Goal: Task Accomplishment & Management: Complete application form

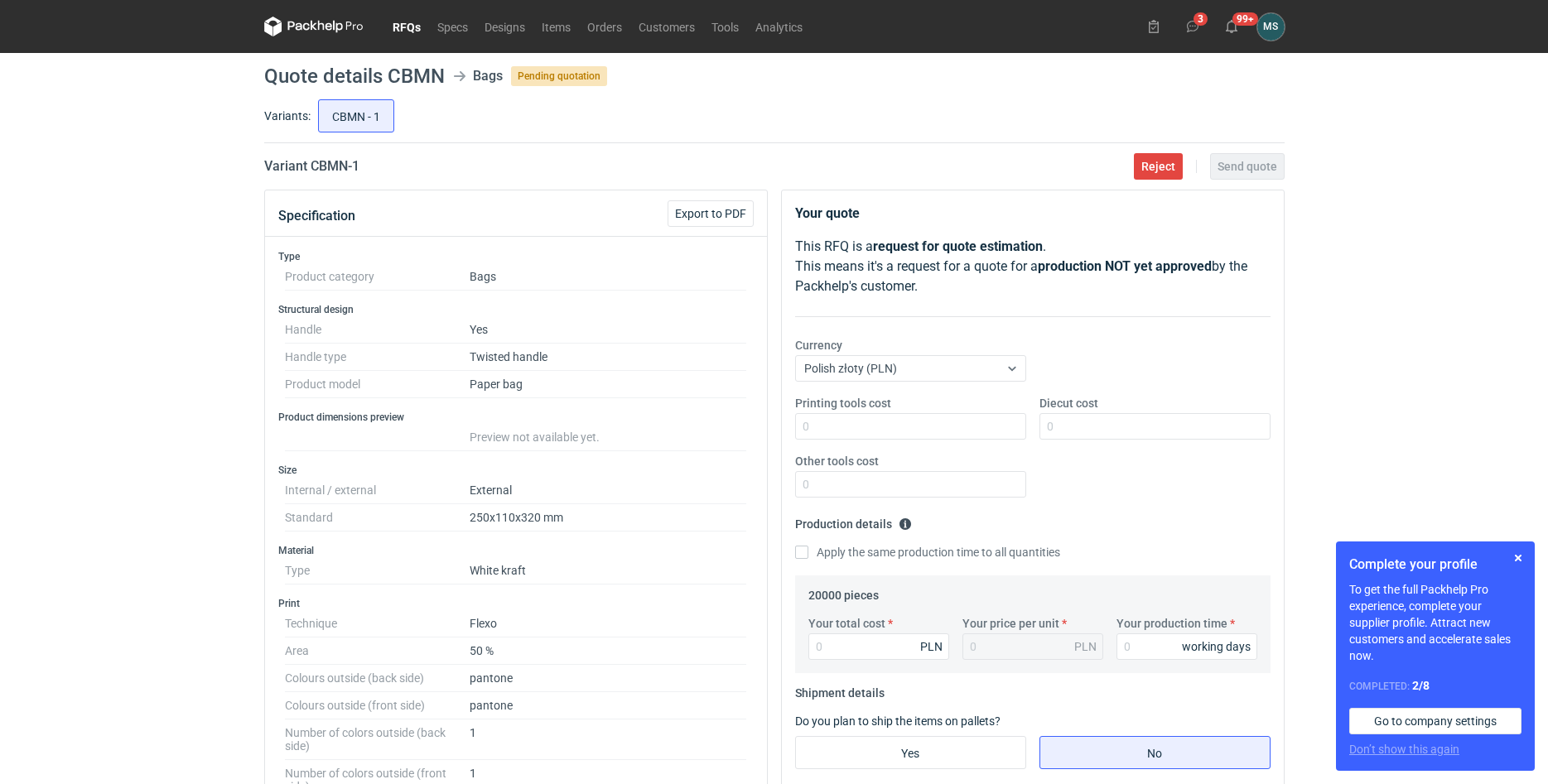
click at [1422, 421] on div "RFQs Specs Designs Items Orders Customers Tools Analytics 3 99+ [PERSON_NAME] […" at bounding box center [774, 392] width 1548 height 784
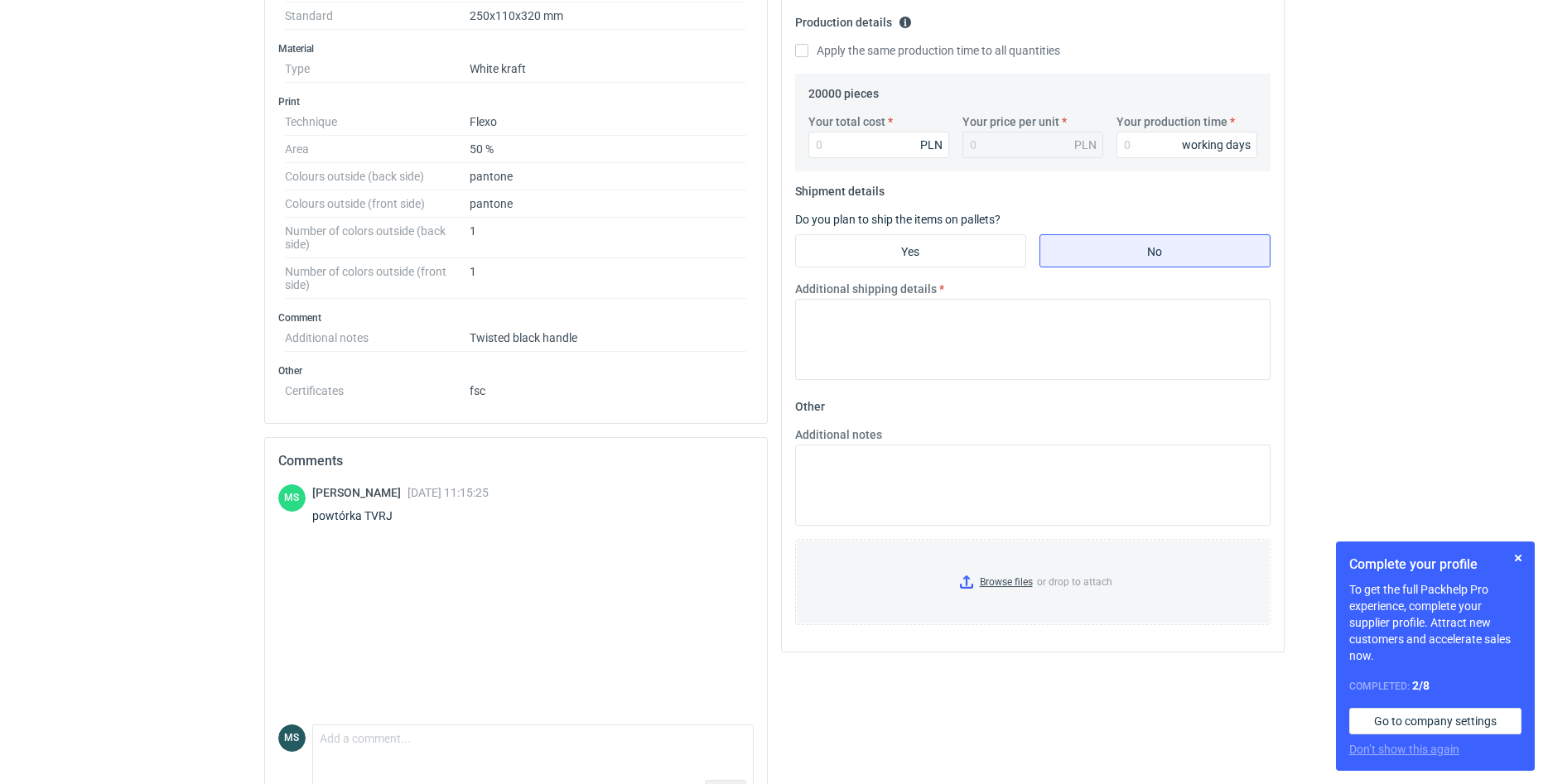
scroll to position [507, 0]
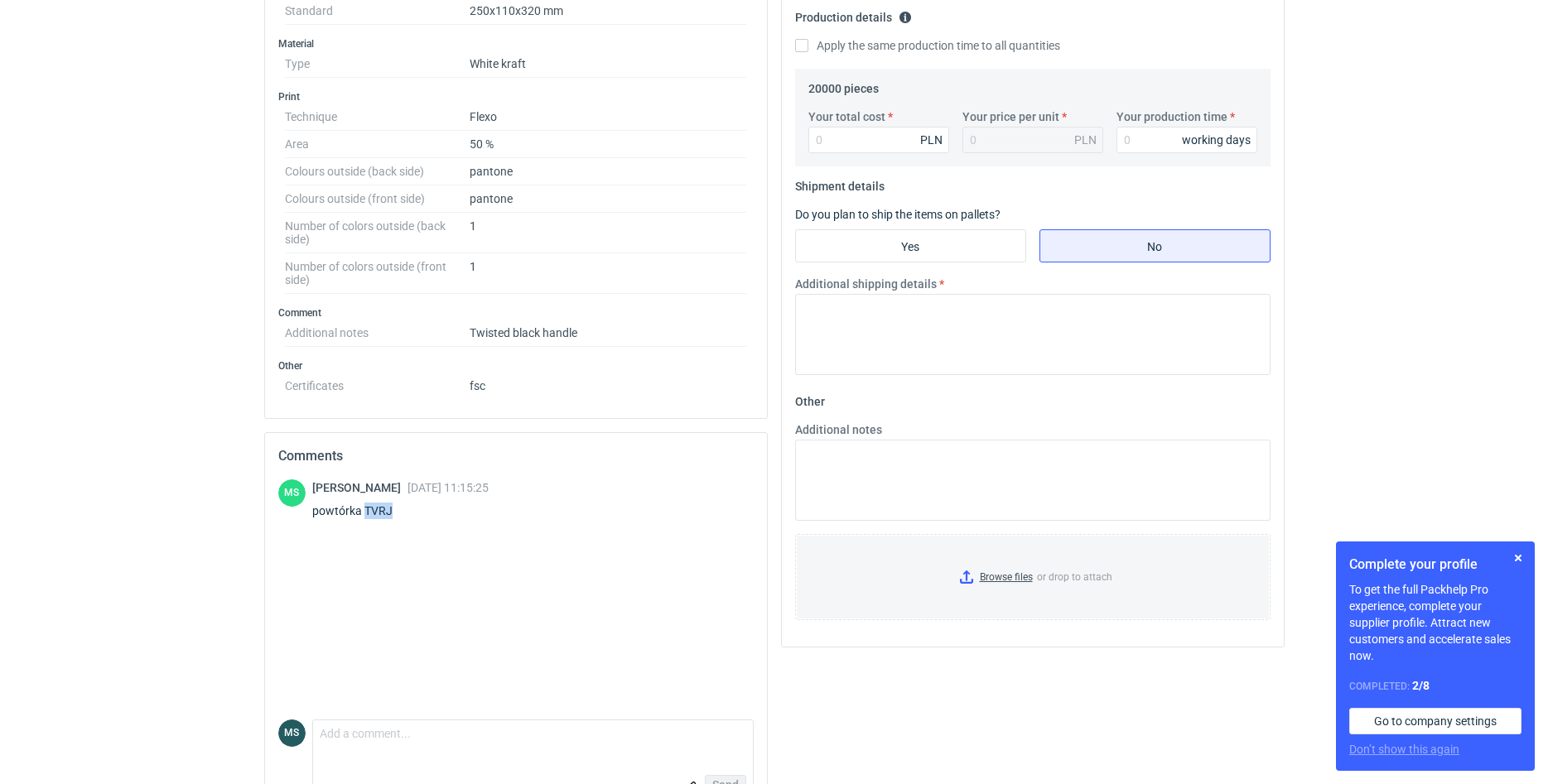
drag, startPoint x: 392, startPoint y: 507, endPoint x: 364, endPoint y: 510, distance: 28.2
click at [364, 510] on div "powtórka TVRJ" at bounding box center [400, 510] width 176 height 17
copy div "TVRJ"
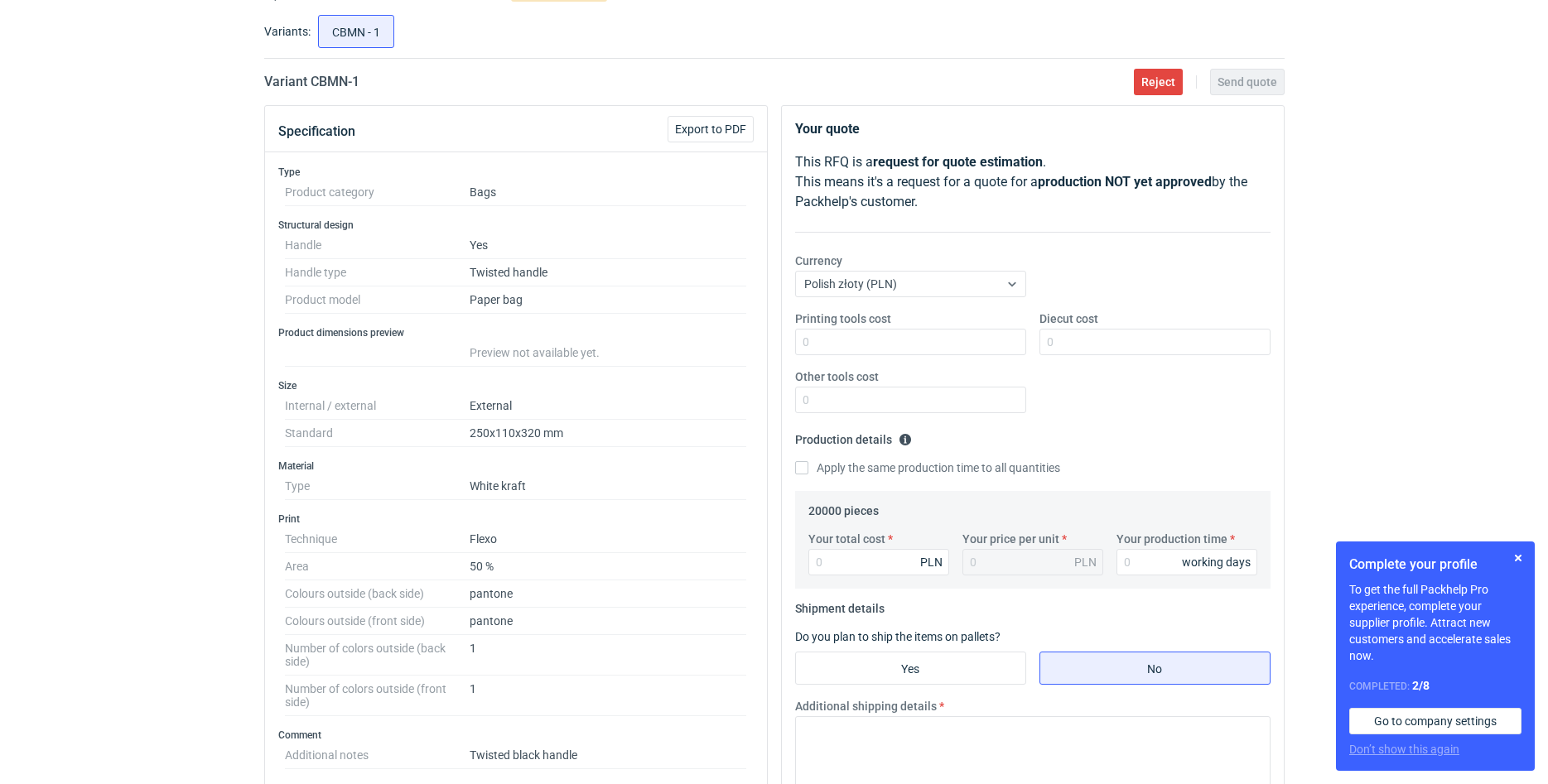
scroll to position [0, 0]
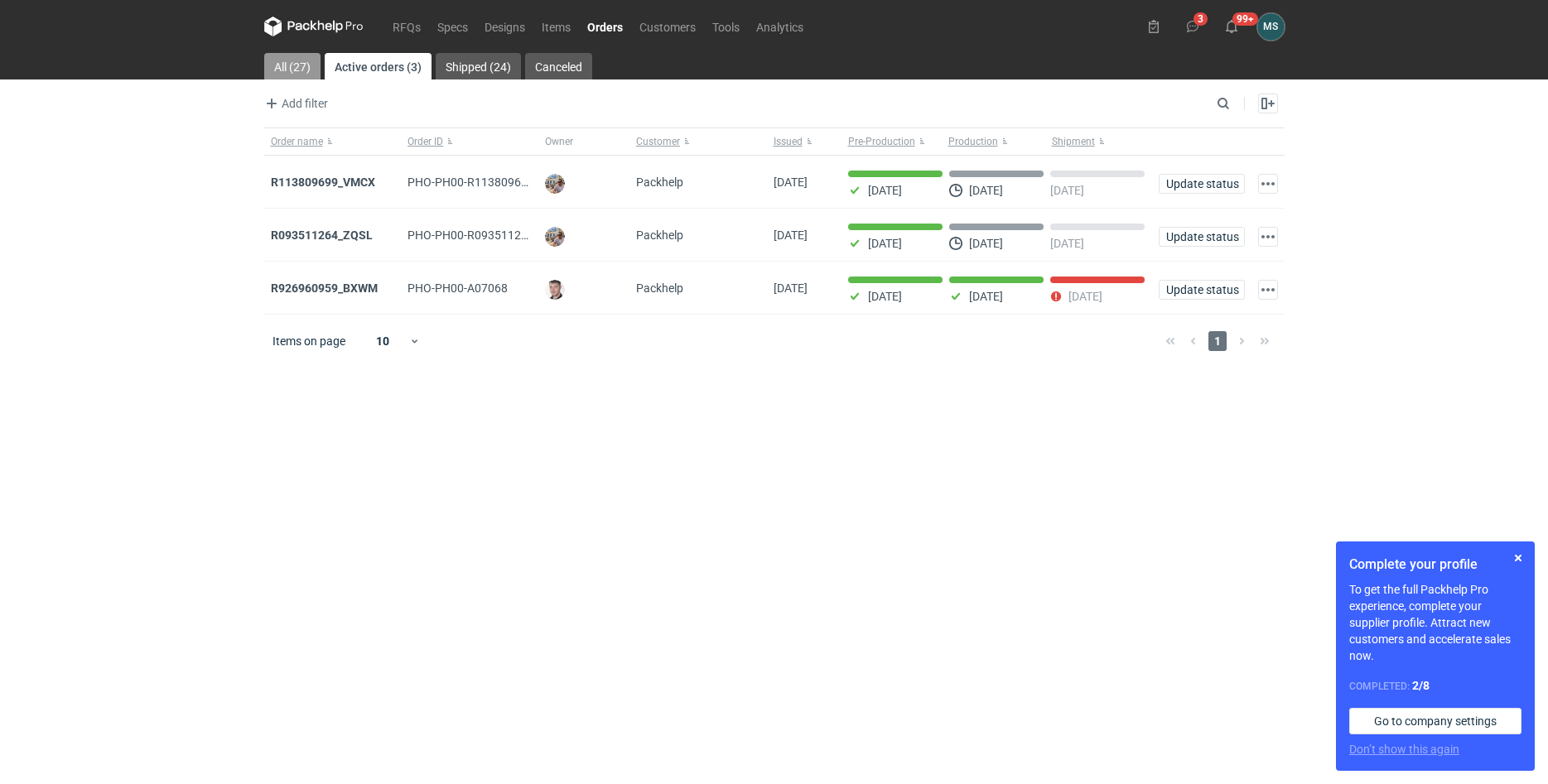
click at [305, 64] on link "All (27)" at bounding box center [292, 66] width 57 height 27
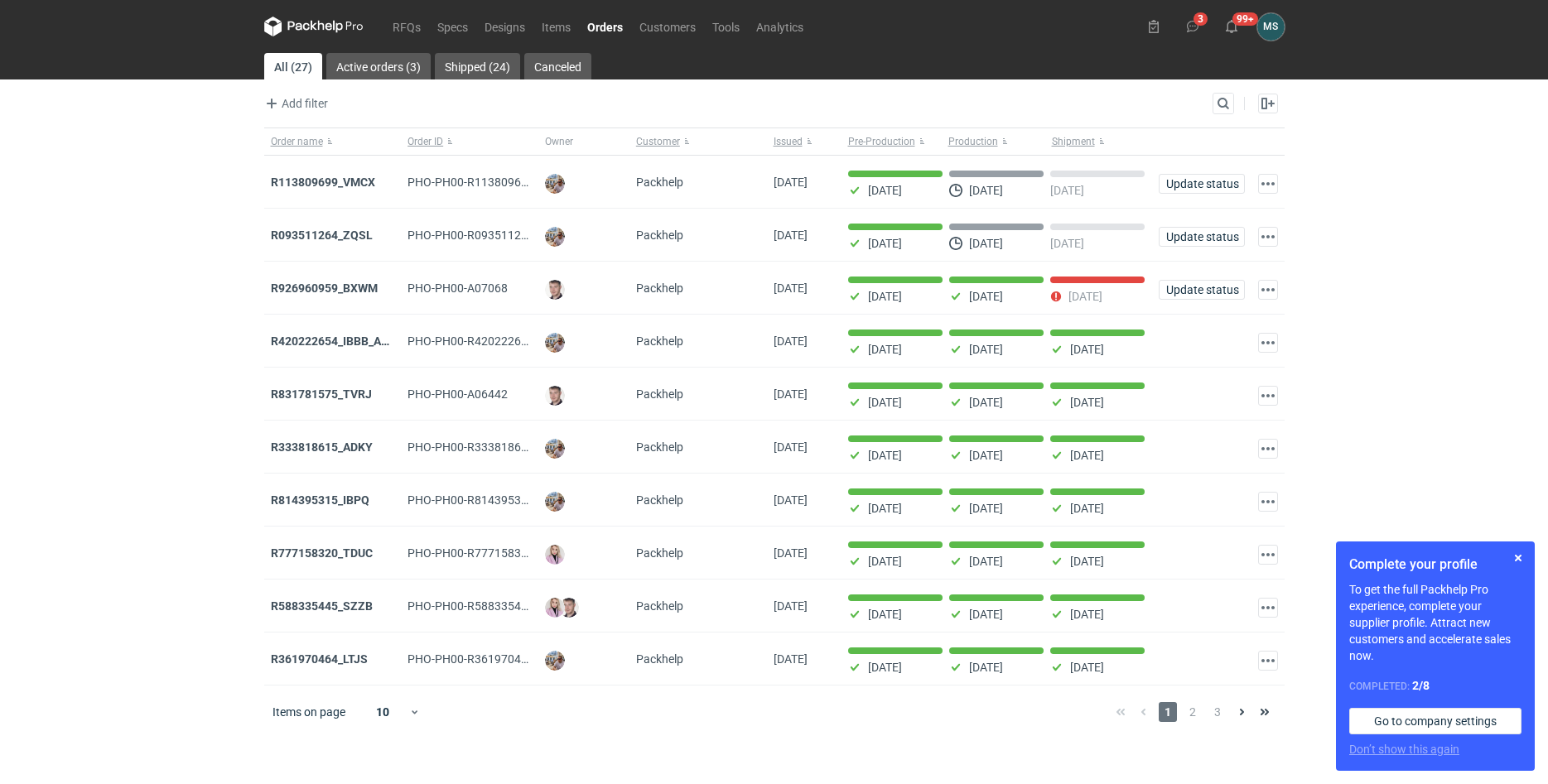
drag, startPoint x: 1265, startPoint y: 114, endPoint x: 1227, endPoint y: 103, distance: 39.6
click at [1227, 103] on div "Add filter Owner first name Owner last name Issued Customer Search Enable all D…" at bounding box center [774, 110] width 1021 height 35
click at [1214, 100] on input "Search" at bounding box center [1151, 104] width 164 height 20
paste input "TVRJ"
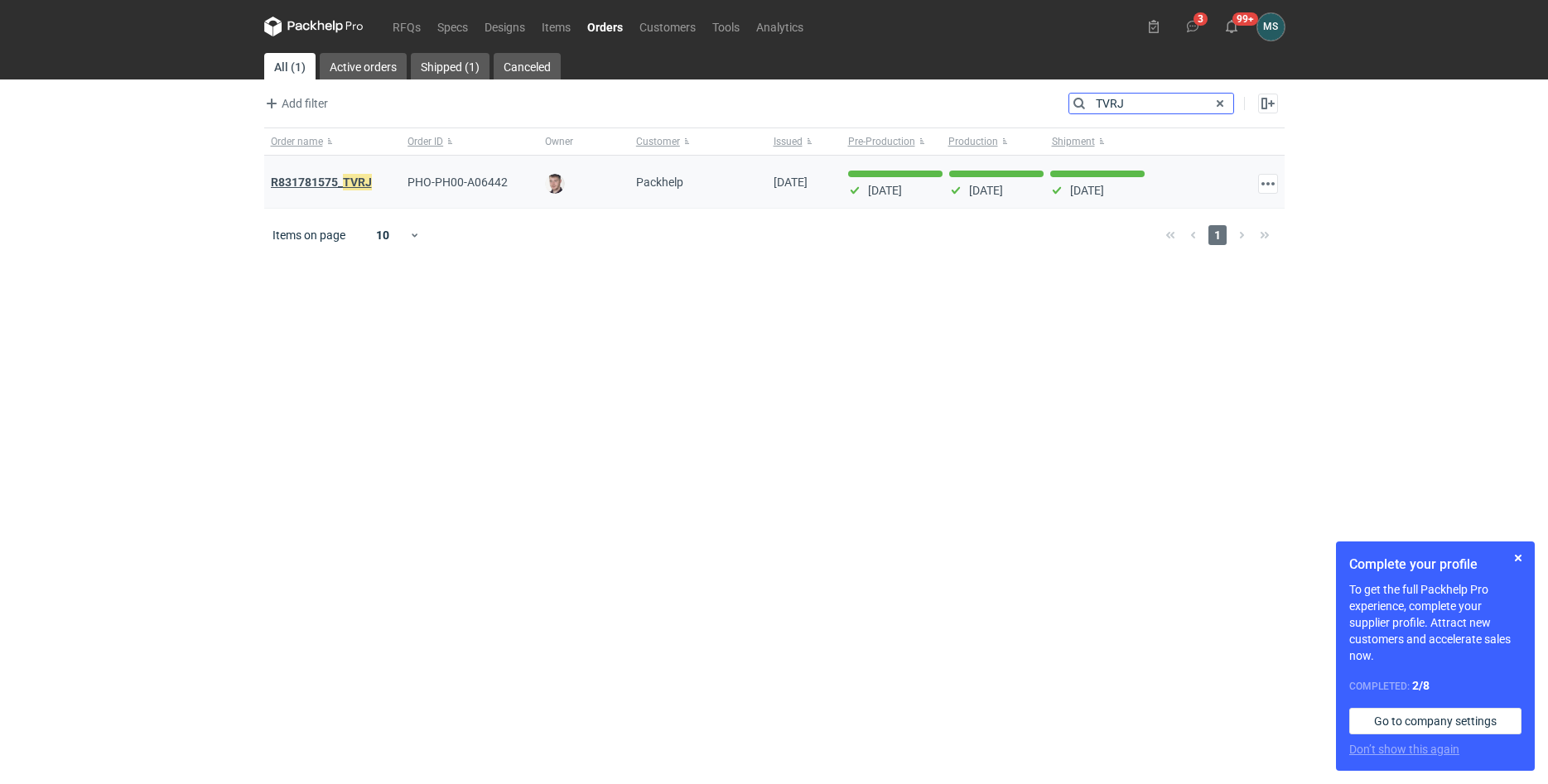
type input "TVRJ"
click at [342, 178] on strong "R831781575_ TVRJ" at bounding box center [321, 182] width 101 height 18
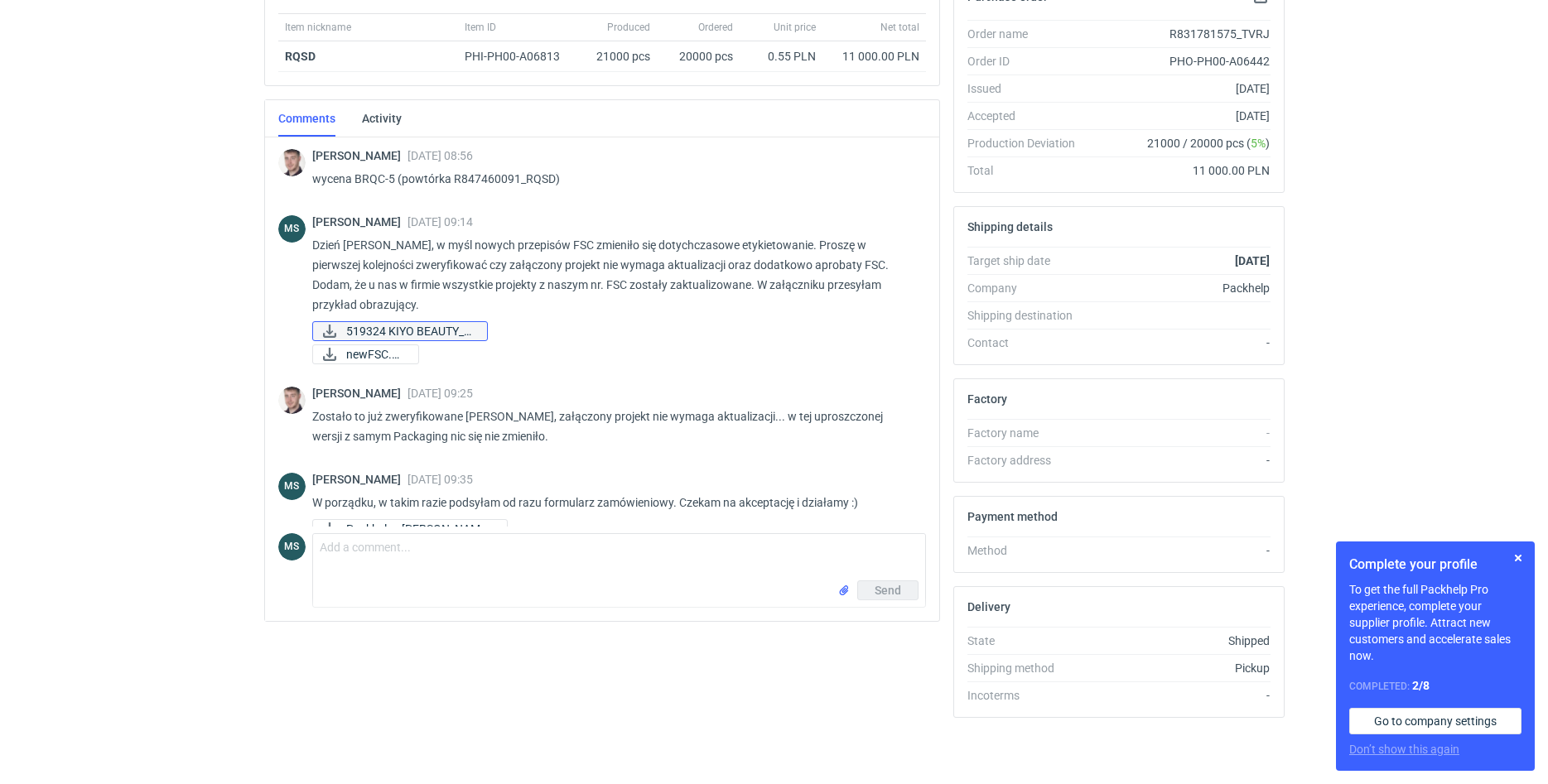
click at [418, 334] on span "519324 KIYO BEAUTY_p..." at bounding box center [410, 331] width 128 height 18
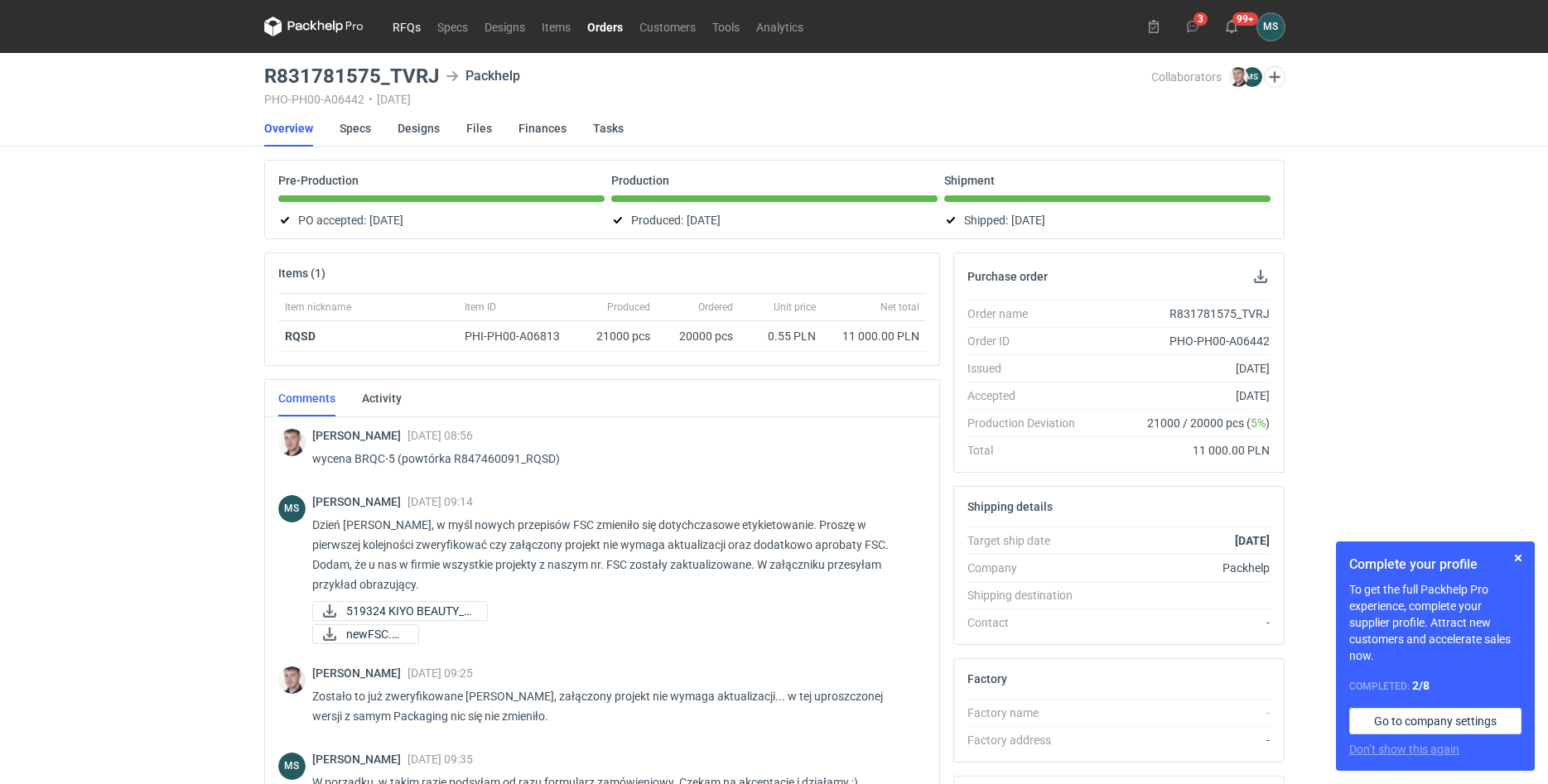
click at [401, 22] on link "RFQs" at bounding box center [407, 27] width 45 height 20
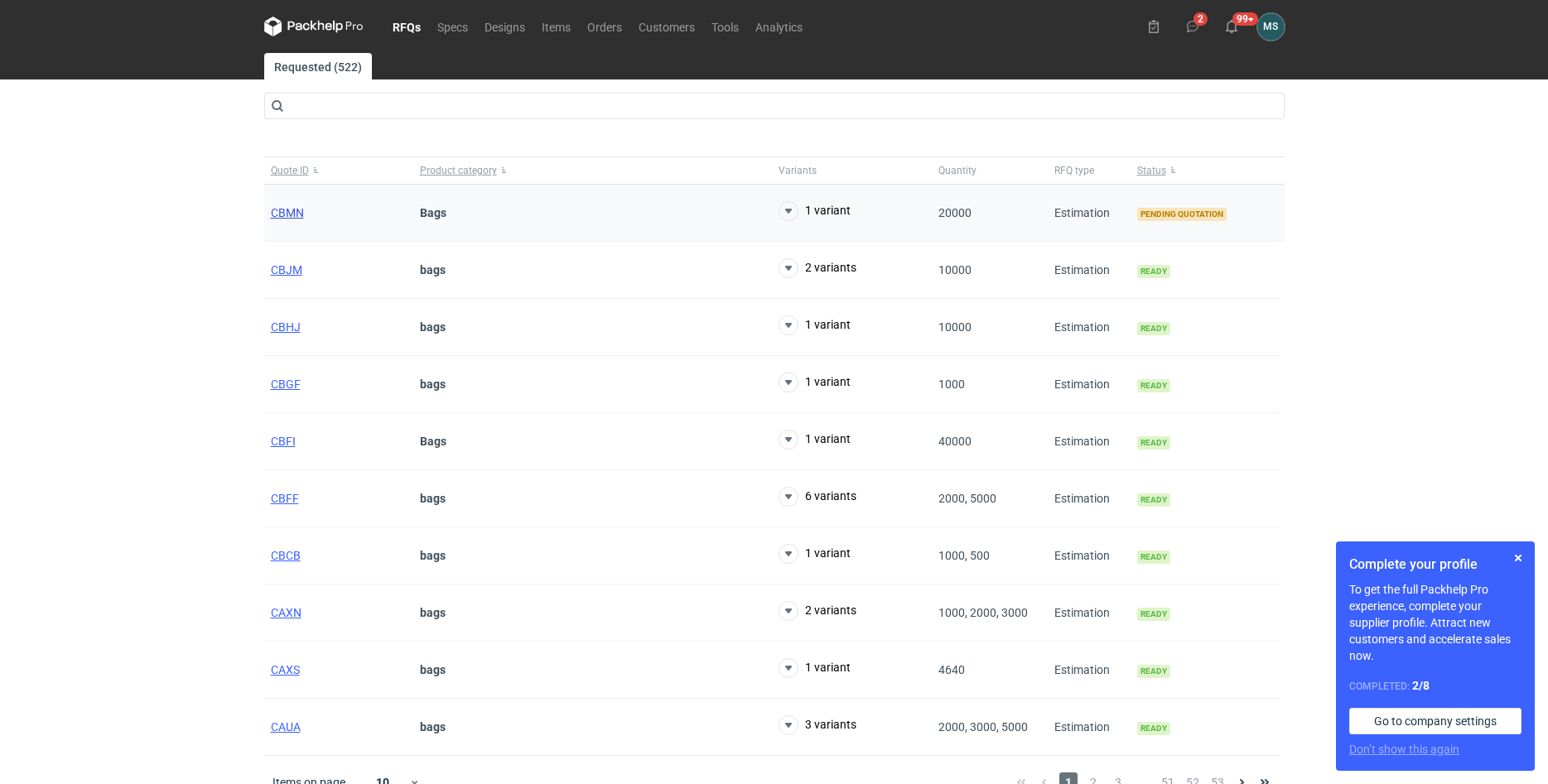
click at [299, 212] on span "CBMN" at bounding box center [287, 212] width 33 height 13
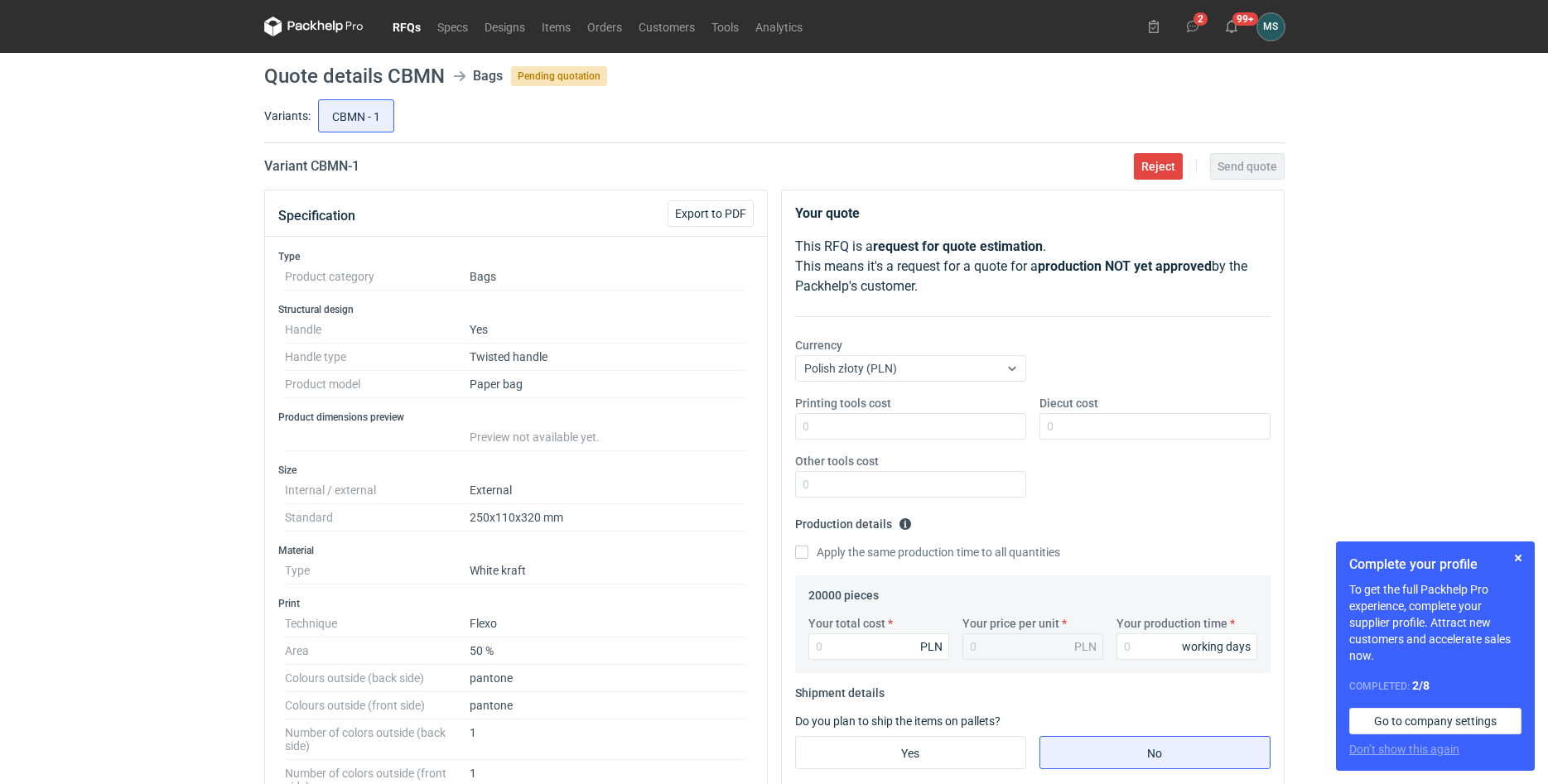
scroll to position [253, 0]
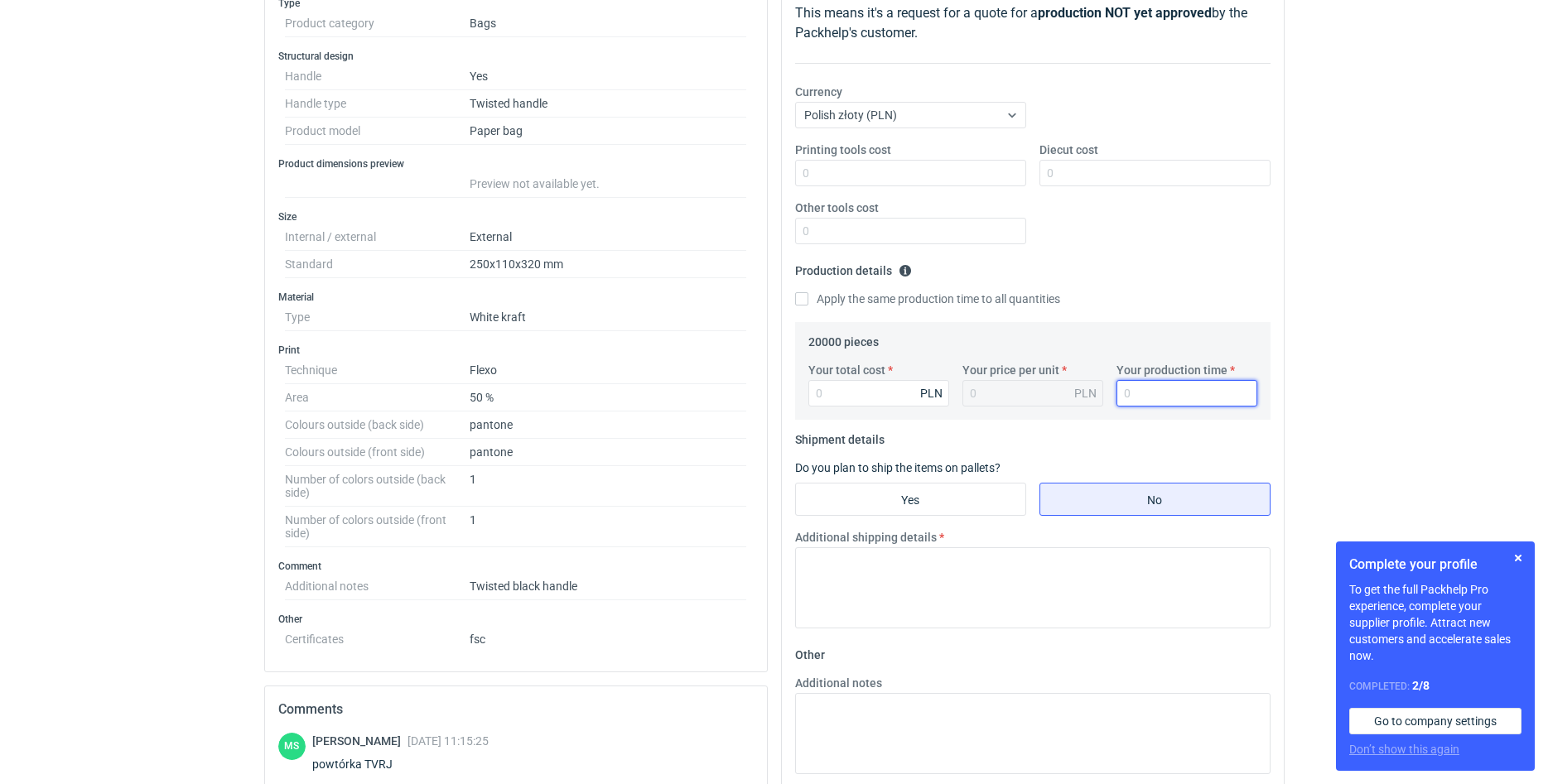
click at [1133, 392] on input "Your production time" at bounding box center [1186, 392] width 141 height 27
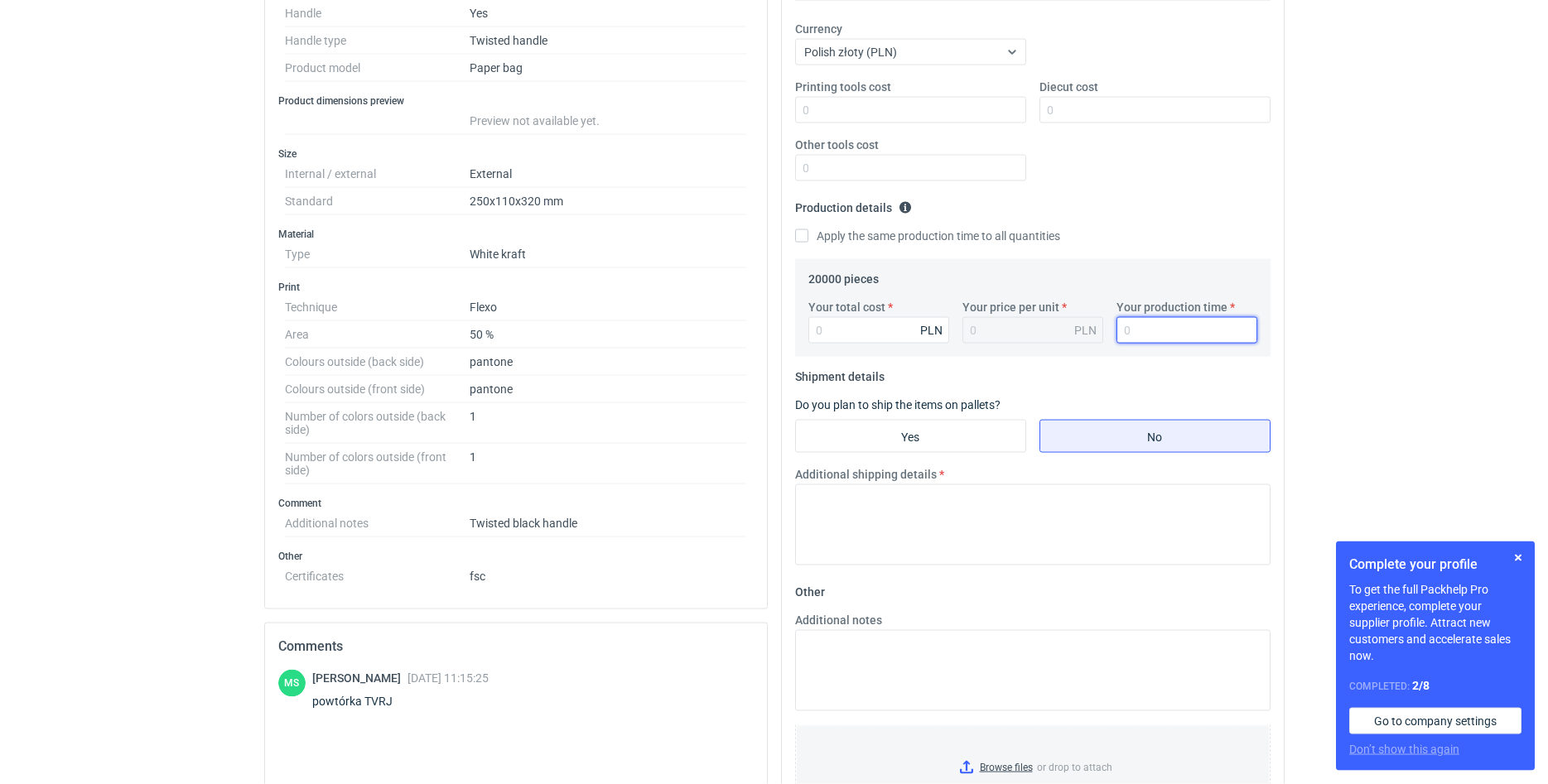
scroll to position [338, 0]
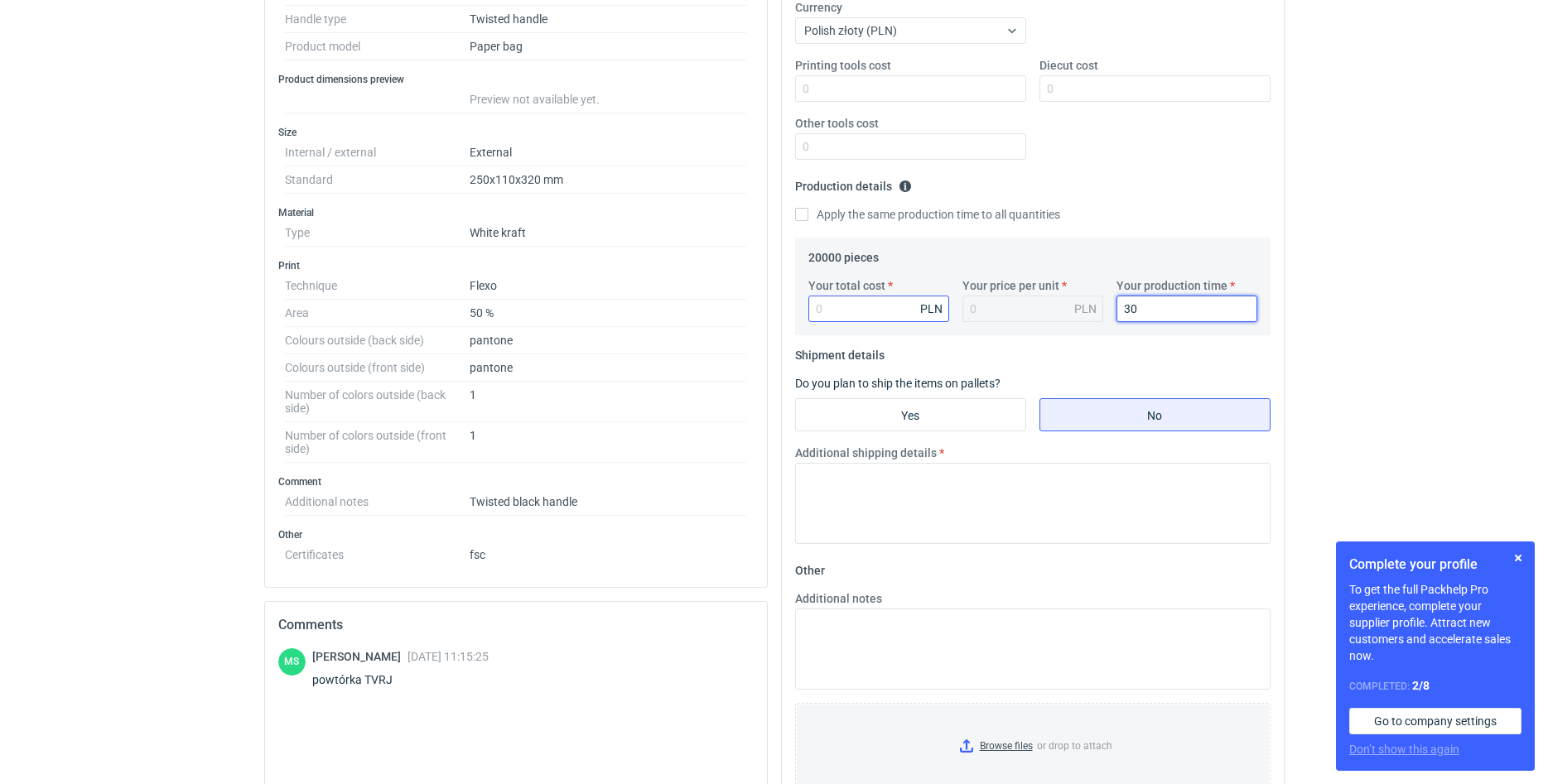
type input "30"
click at [817, 316] on input "Your total cost" at bounding box center [878, 309] width 141 height 27
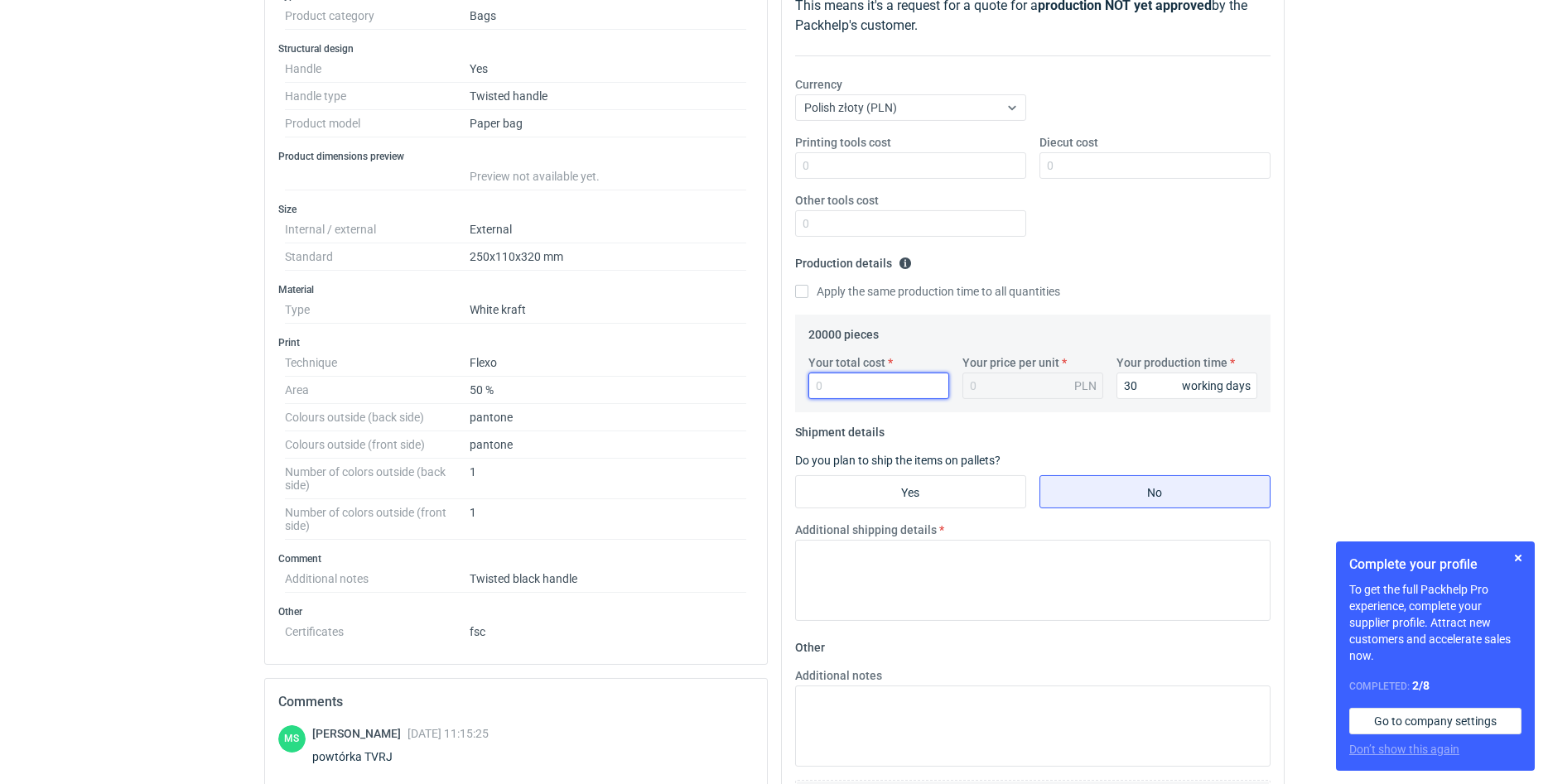
scroll to position [169, 0]
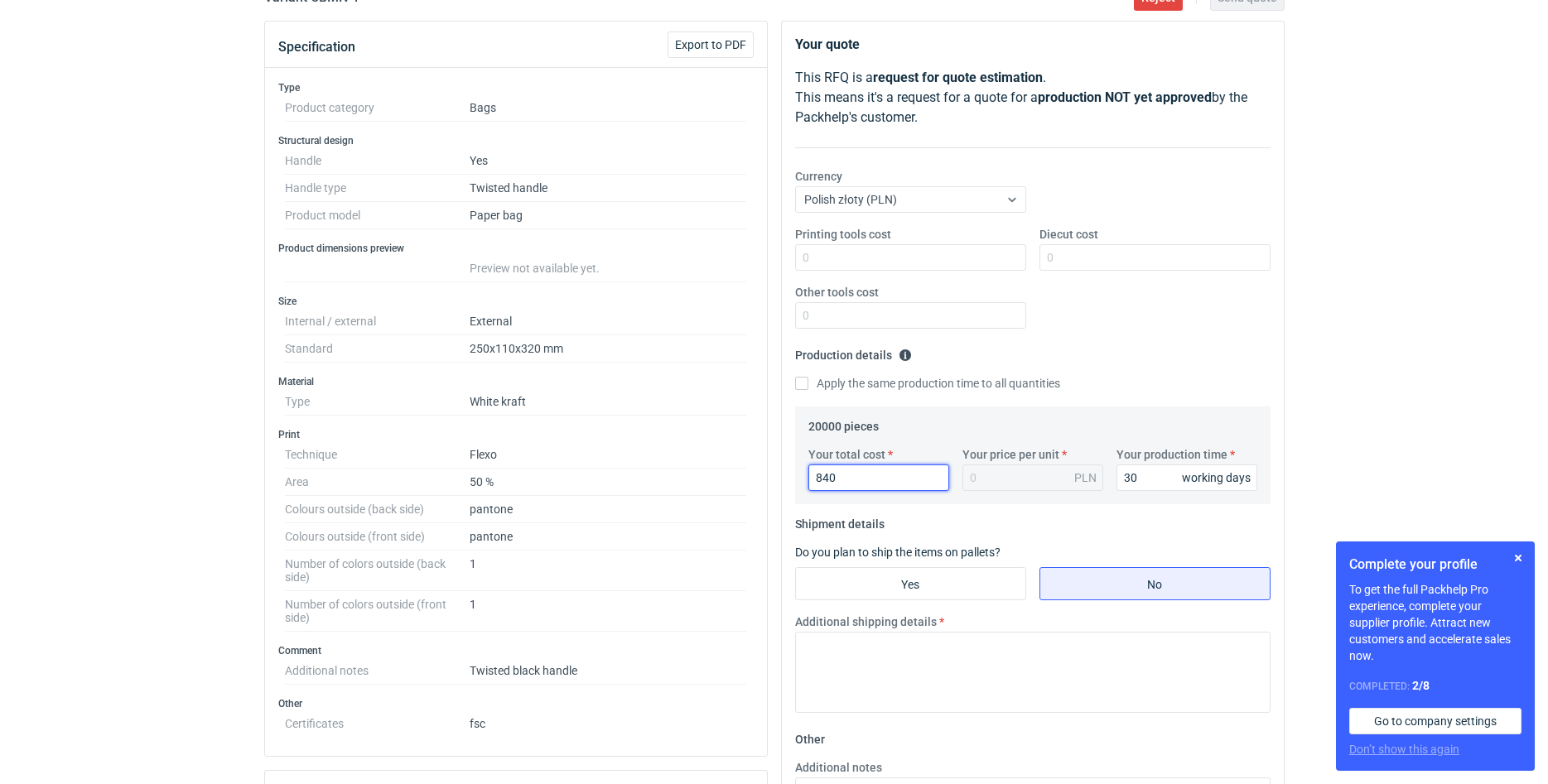
type input "8400"
type input "0.42"
type input "8400"
click at [944, 597] on input "Yes" at bounding box center [910, 584] width 229 height 32
radio input "true"
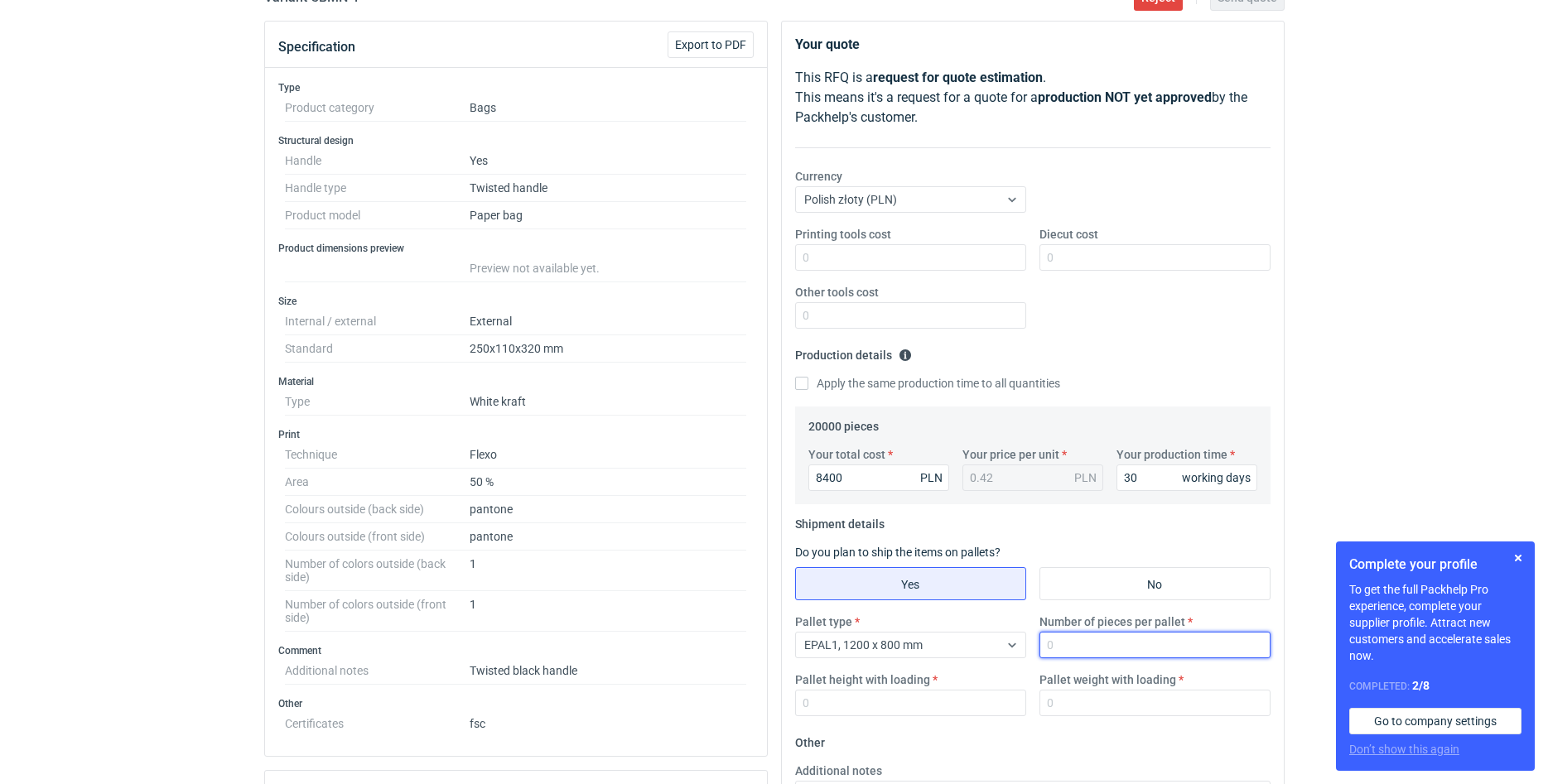
click at [1132, 640] on input "Number of pieces per pallet" at bounding box center [1155, 645] width 231 height 27
type input "6400"
type input "200"
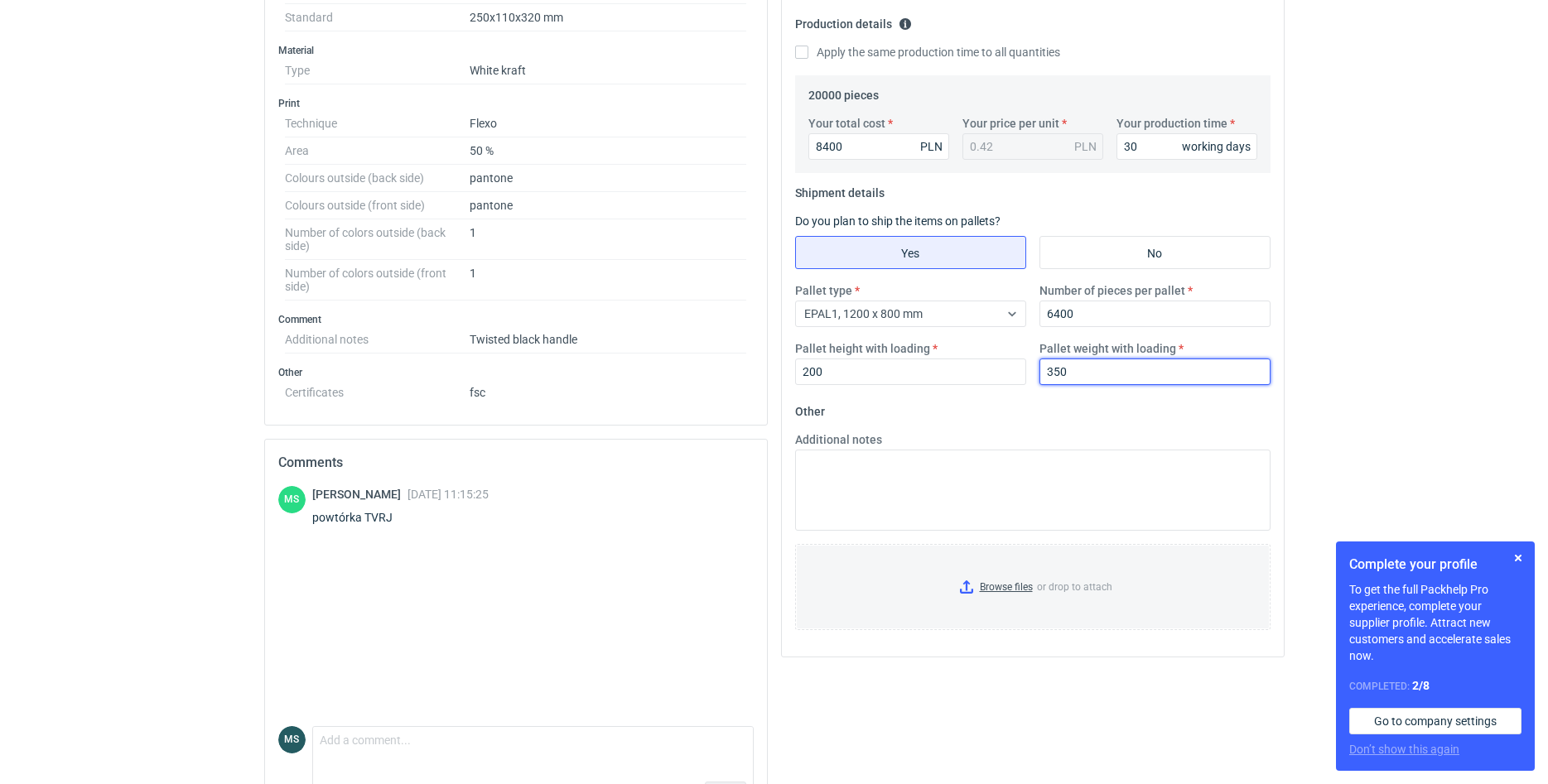
scroll to position [507, 0]
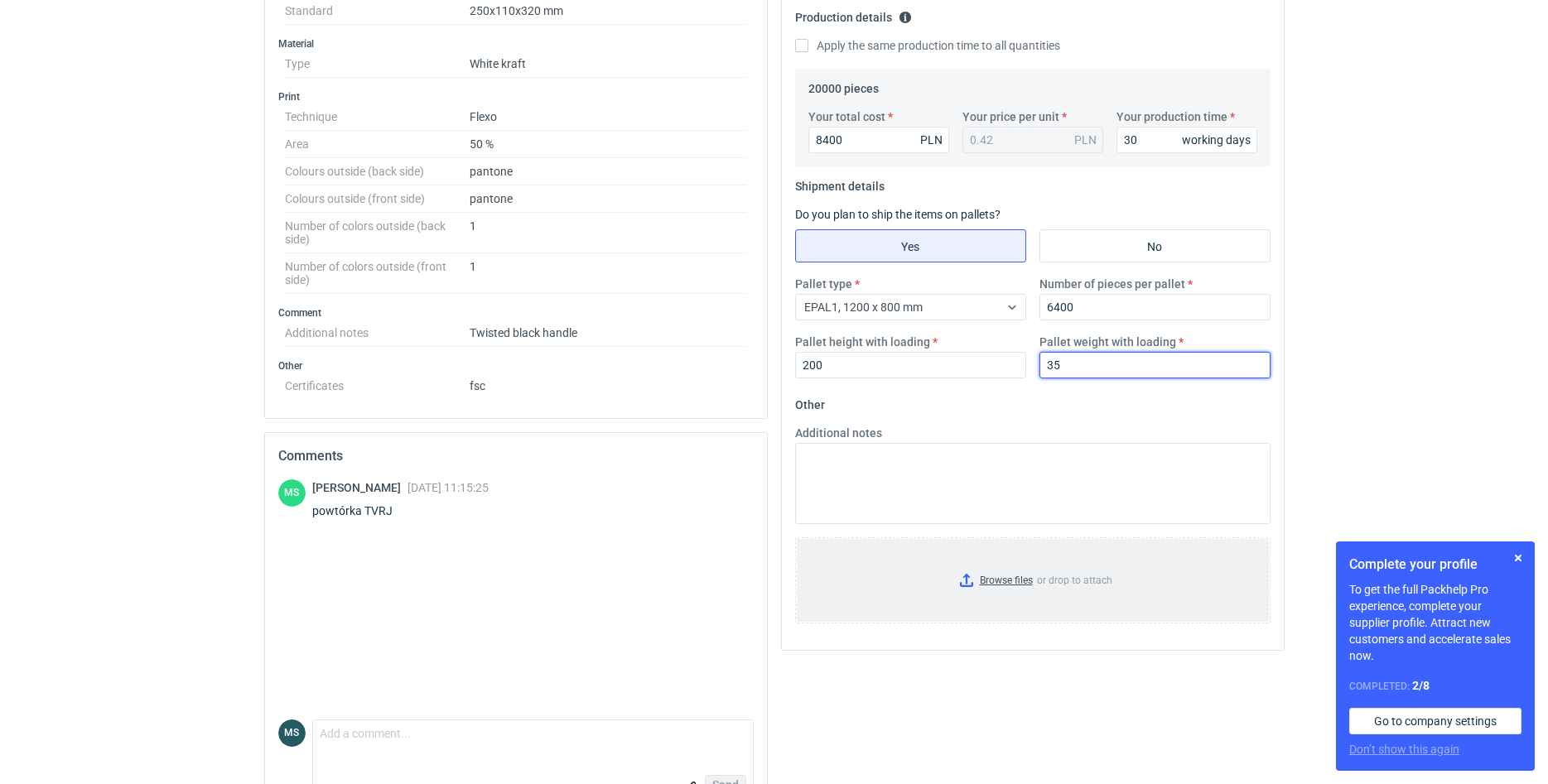
type input "3"
type input "265"
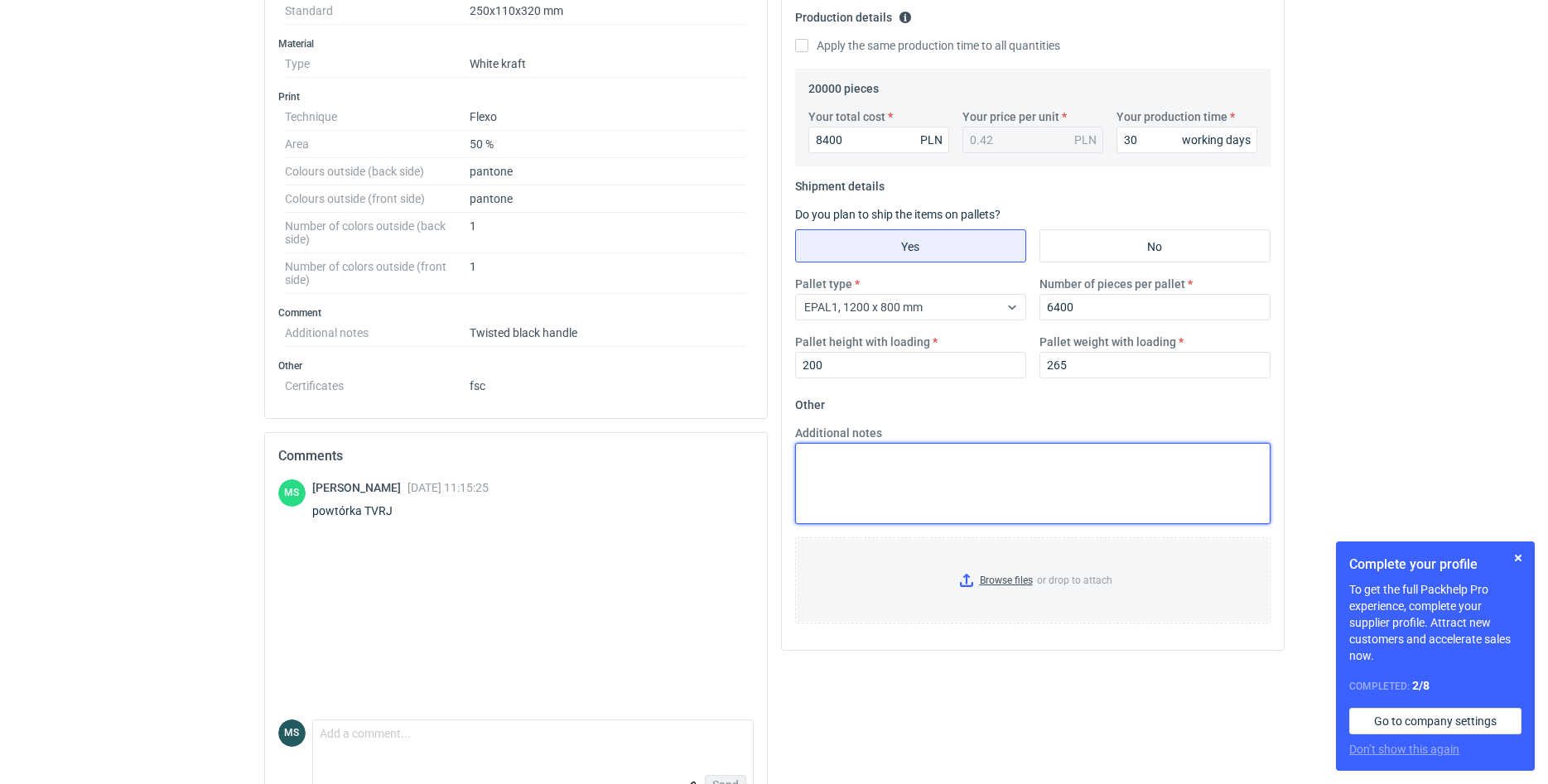
click at [931, 494] on textarea "Additional notes" at bounding box center [1033, 483] width 475 height 81
type textarea "matryce na stanie"
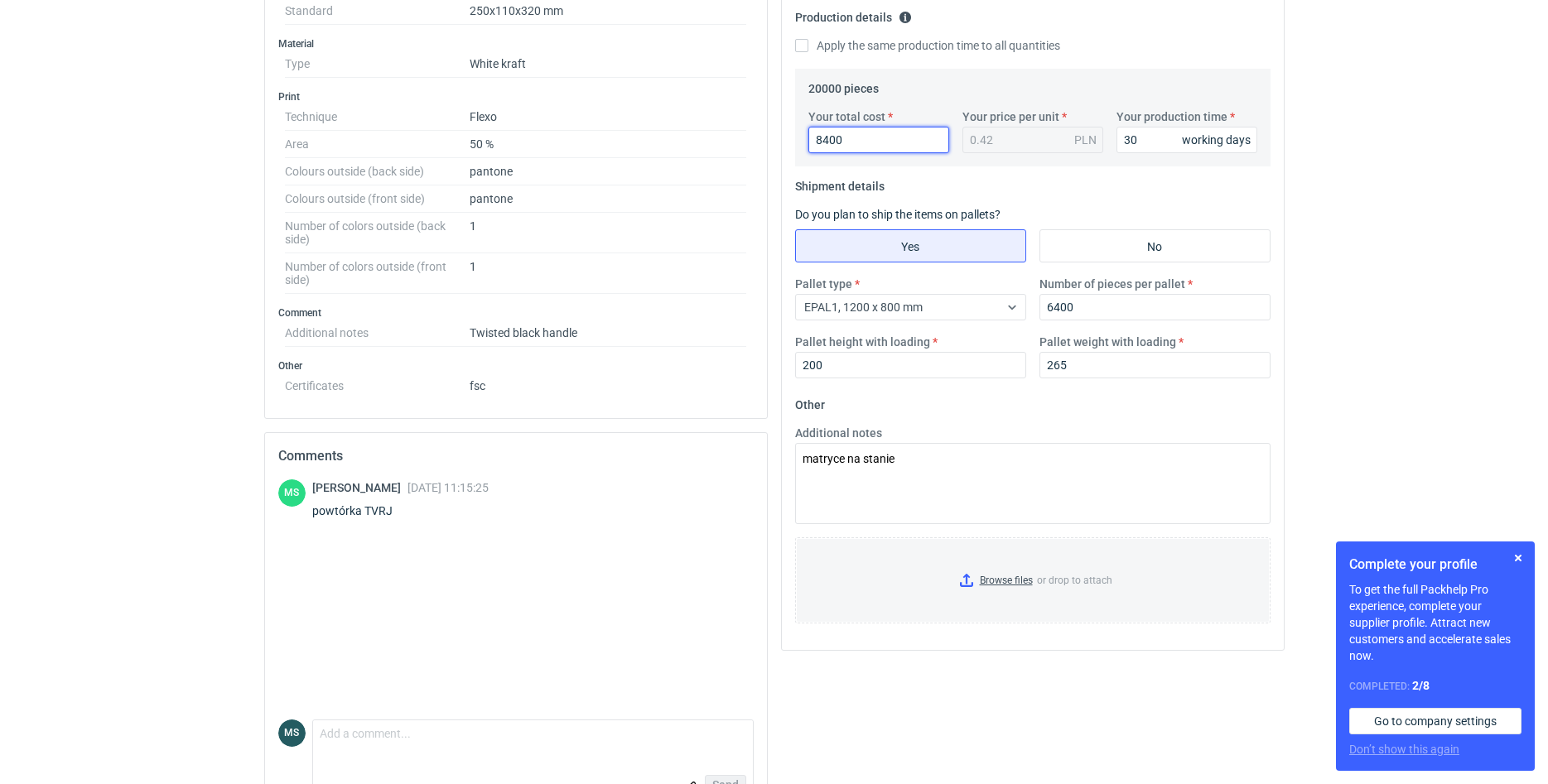
drag, startPoint x: 876, startPoint y: 137, endPoint x: 780, endPoint y: 162, distance: 99.2
click at [808, 153] on input "8400" at bounding box center [878, 139] width 141 height 27
type input "88"
type input "8800"
type input "0.44"
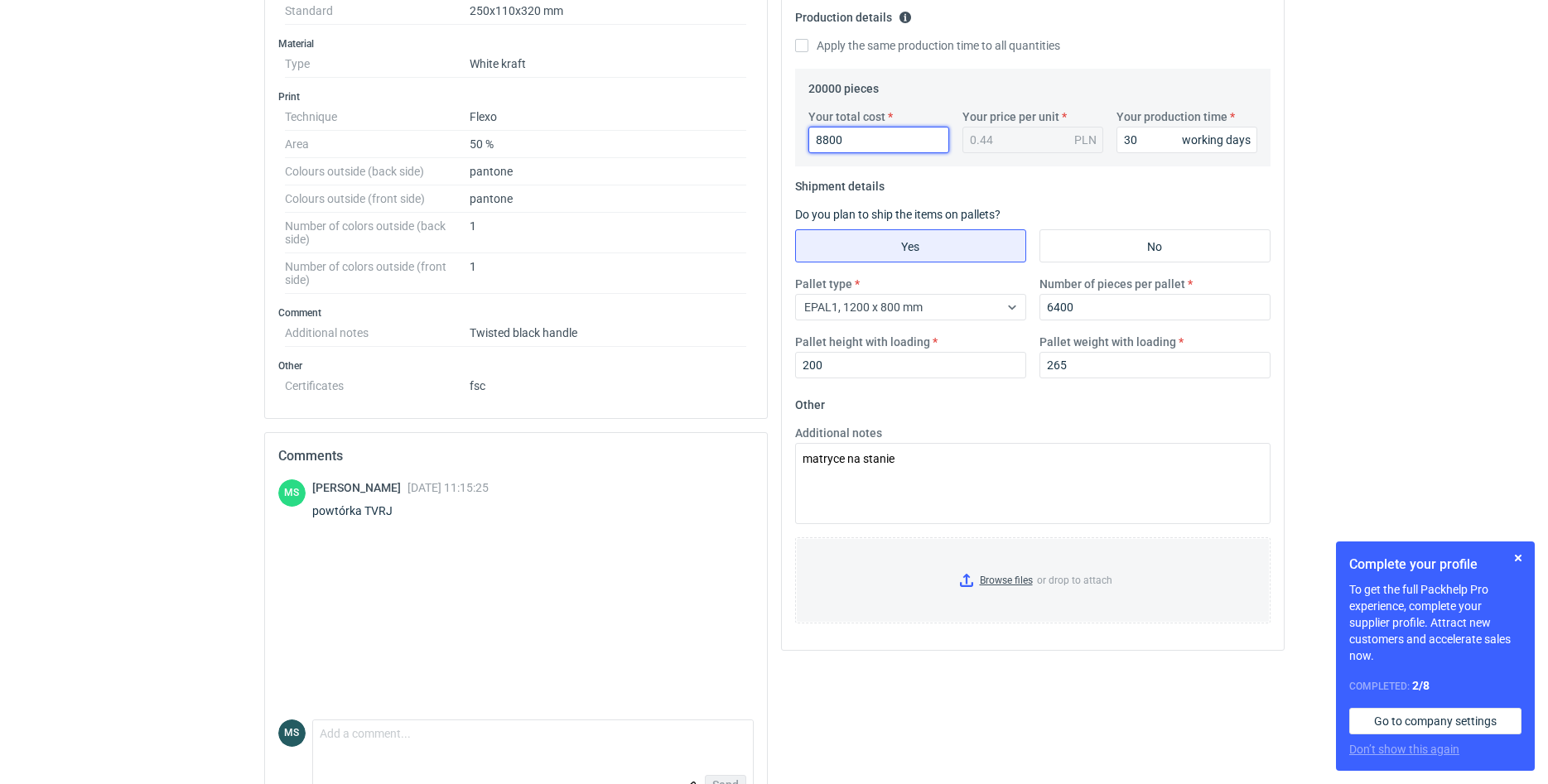
type input "8800"
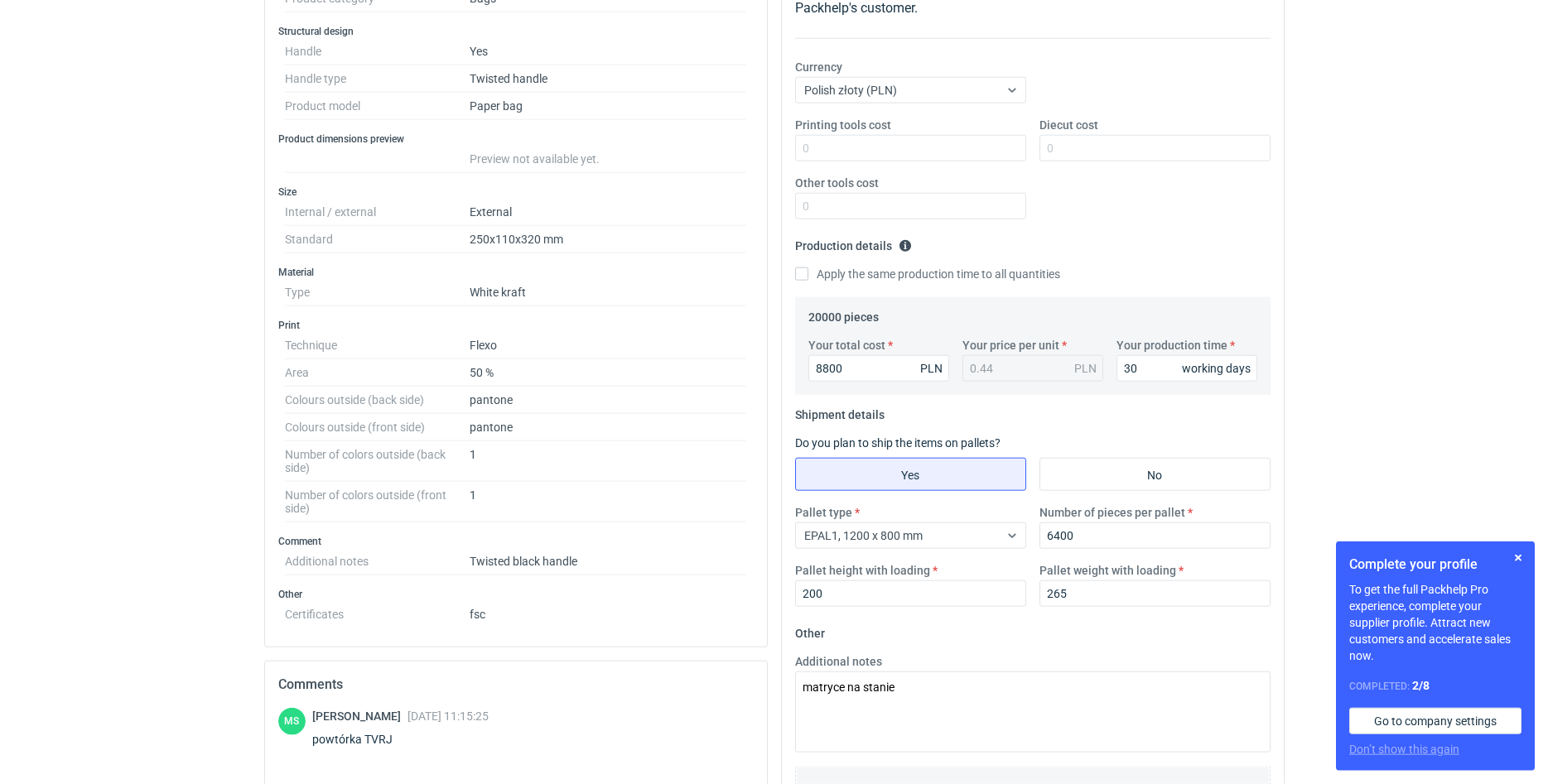
scroll to position [0, 0]
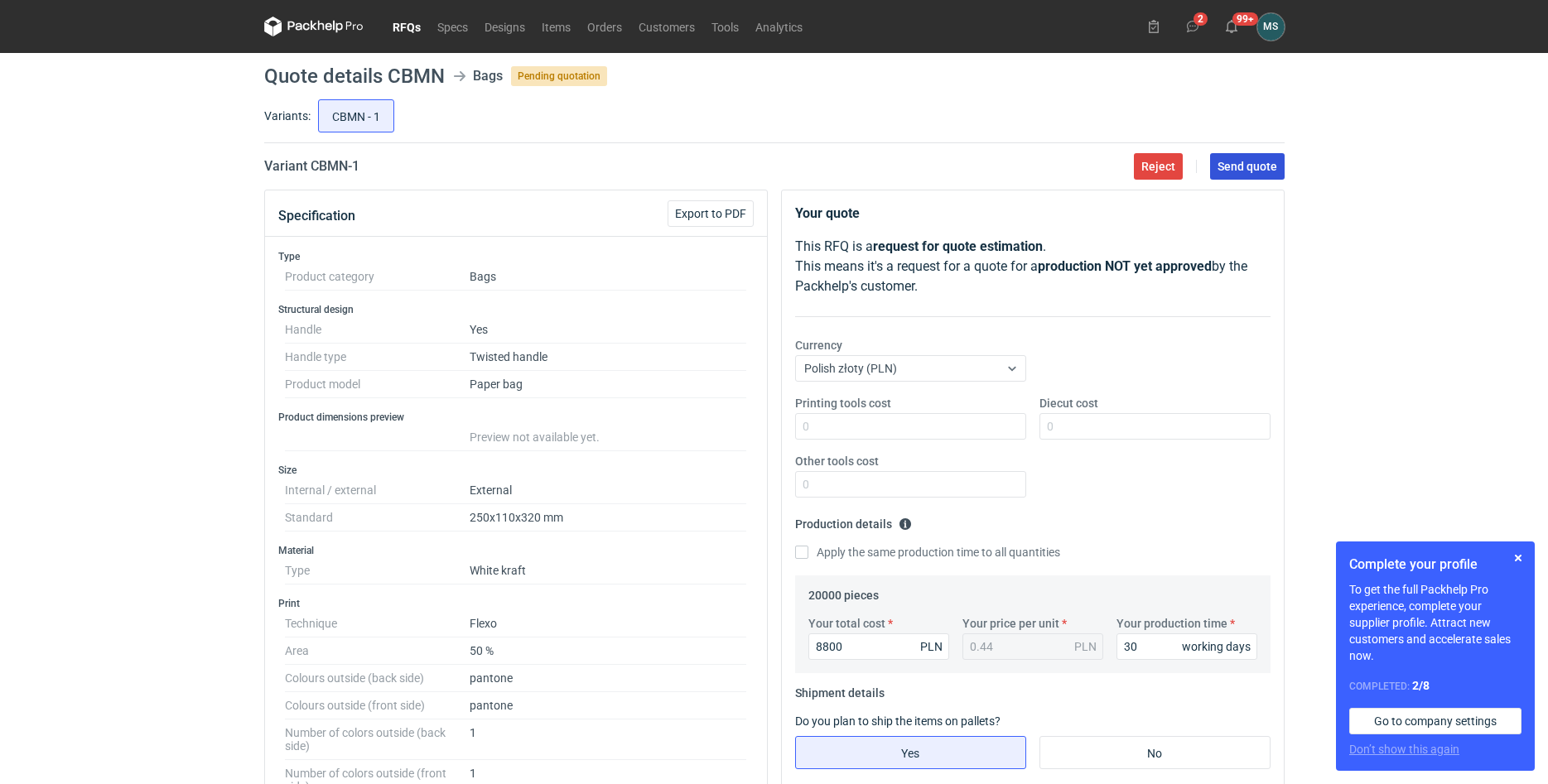
click at [1259, 176] on button "Send quote" at bounding box center [1247, 166] width 75 height 27
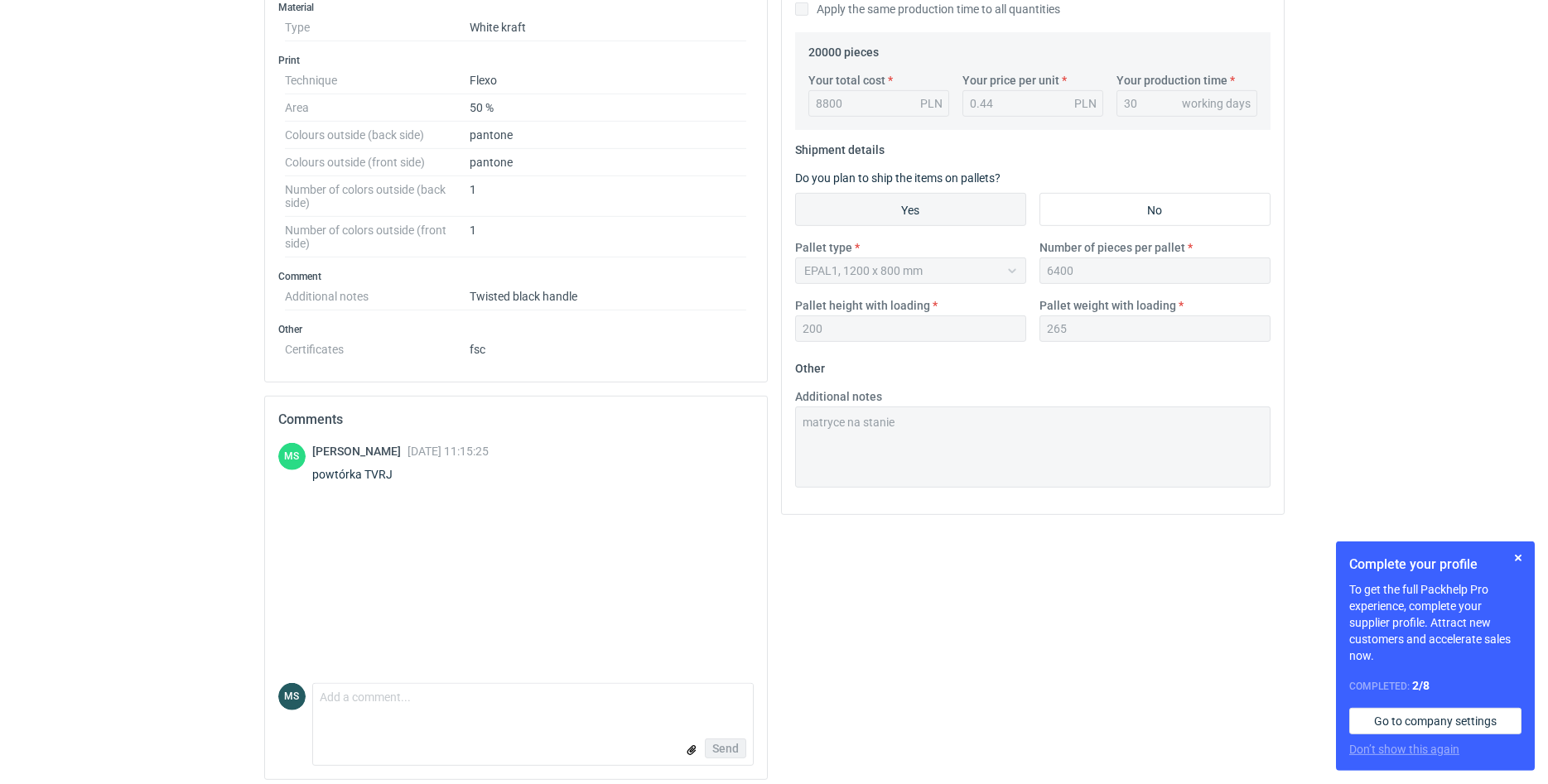
scroll to position [552, 0]
